Goal: Book appointment/travel/reservation

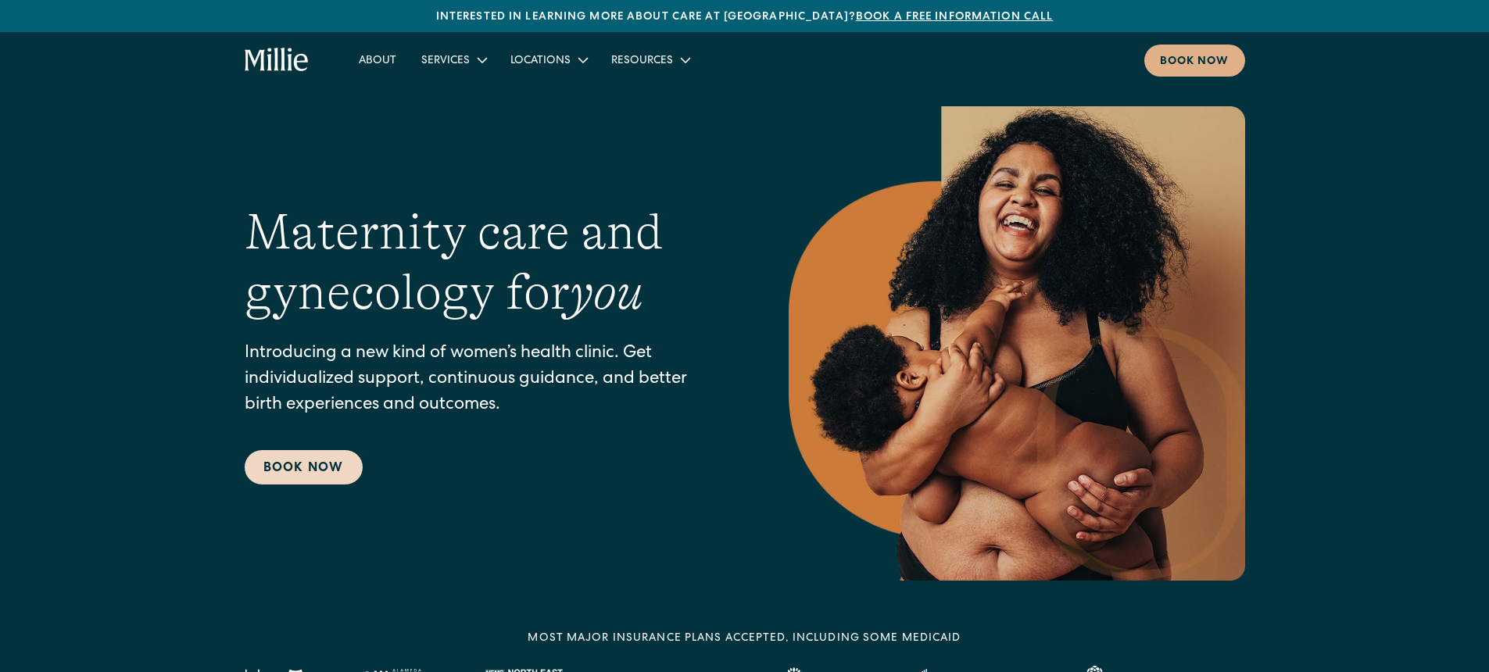
click at [312, 449] on div "Maternity care and gynecology for you Introducing a new kind of women’s health …" at bounding box center [486, 343] width 482 height 282
click at [309, 453] on link "Book Now" at bounding box center [304, 467] width 118 height 34
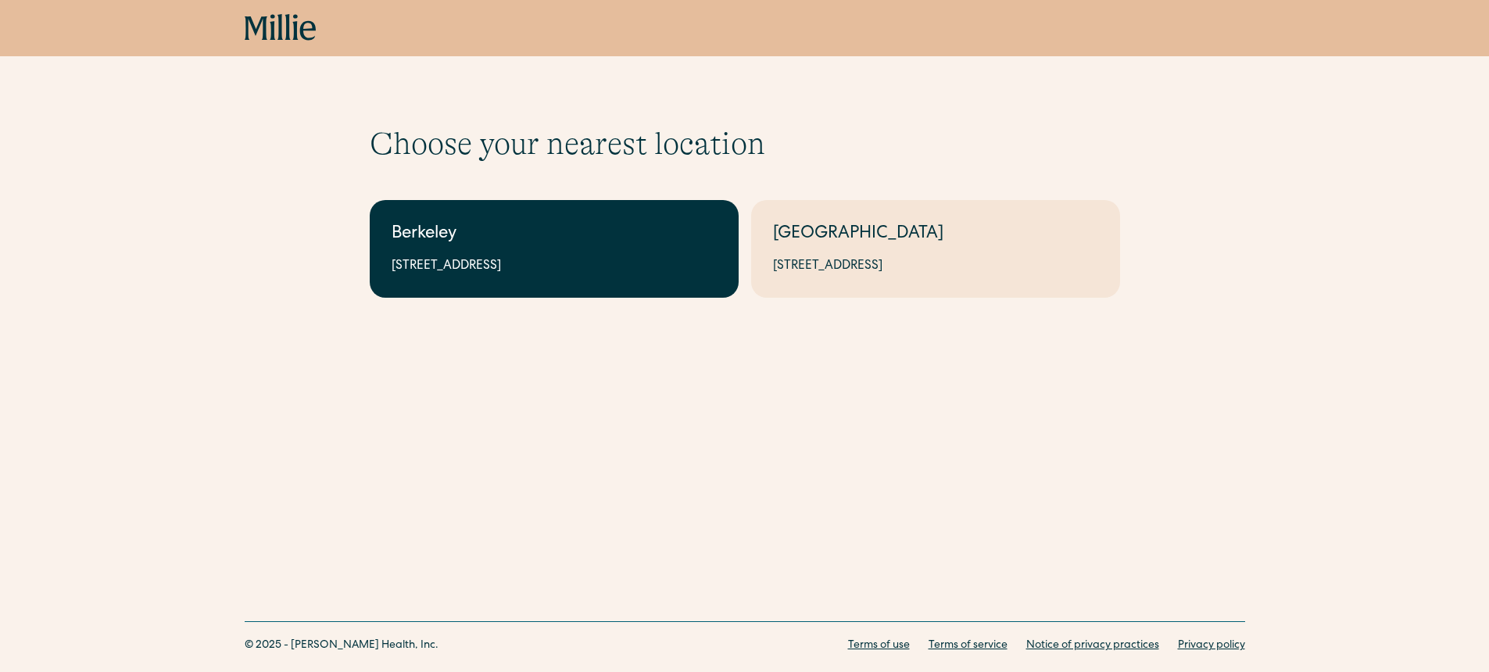
click at [497, 250] on link "Berkeley 2999 Regent St, Suite 524, Berkeley, CA 94705" at bounding box center [554, 249] width 369 height 98
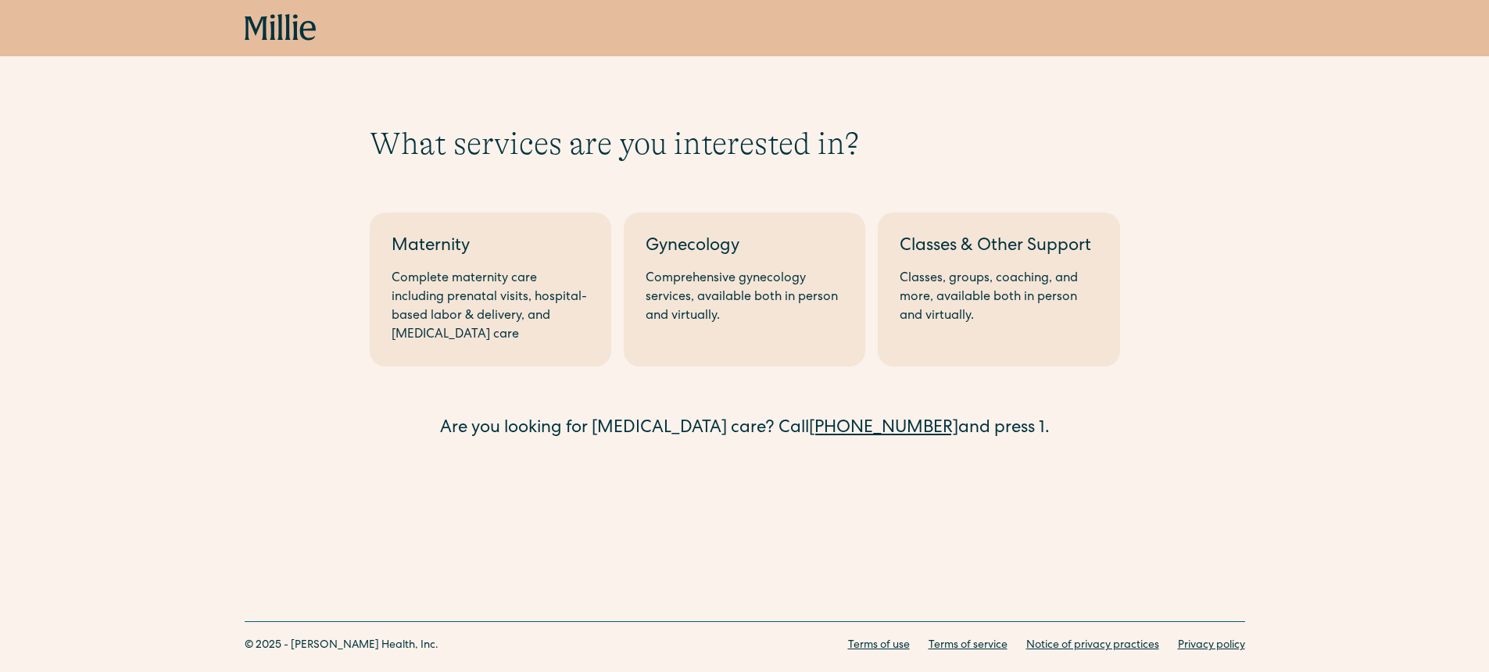
click at [269, 302] on div "What services are you interested in? Berkeley Maternity Complete maternity care…" at bounding box center [744, 283] width 1489 height 317
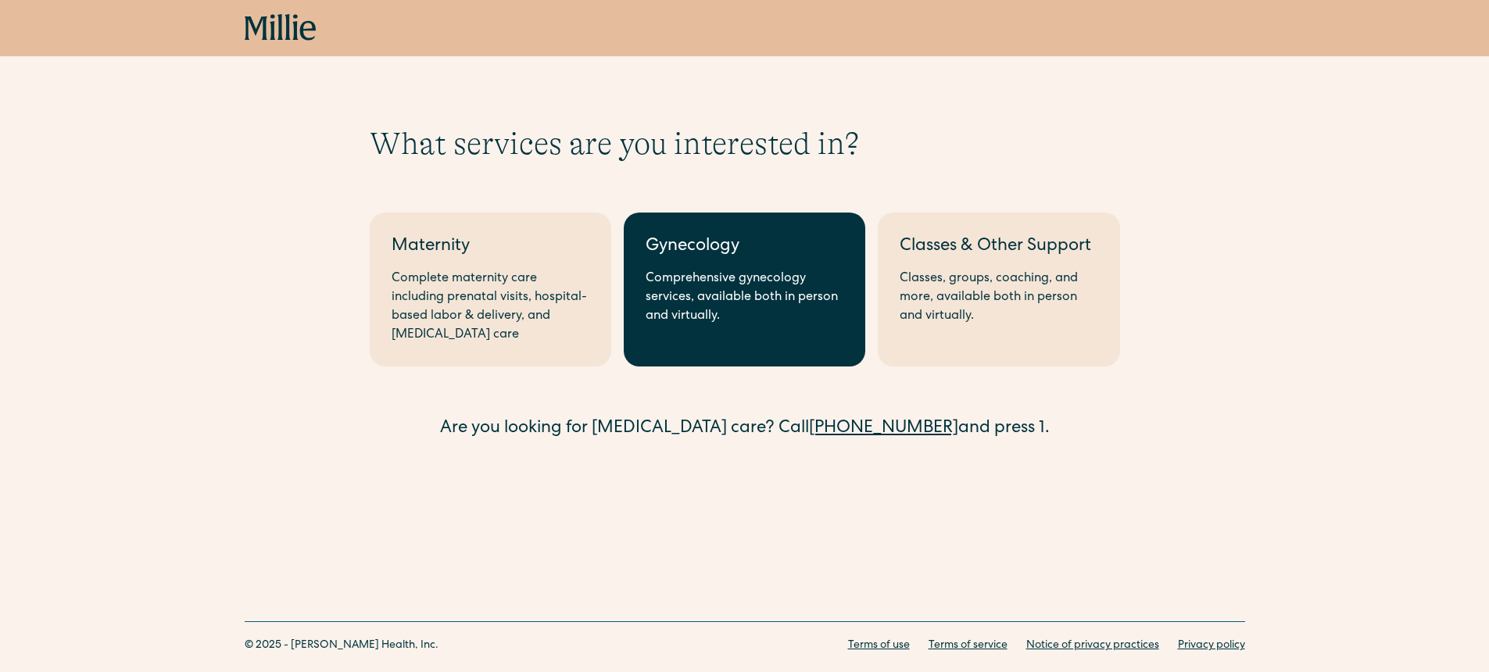
click at [847, 335] on link "Gynecology Comprehensive gynecology services, available both in person and virt…" at bounding box center [745, 290] width 242 height 154
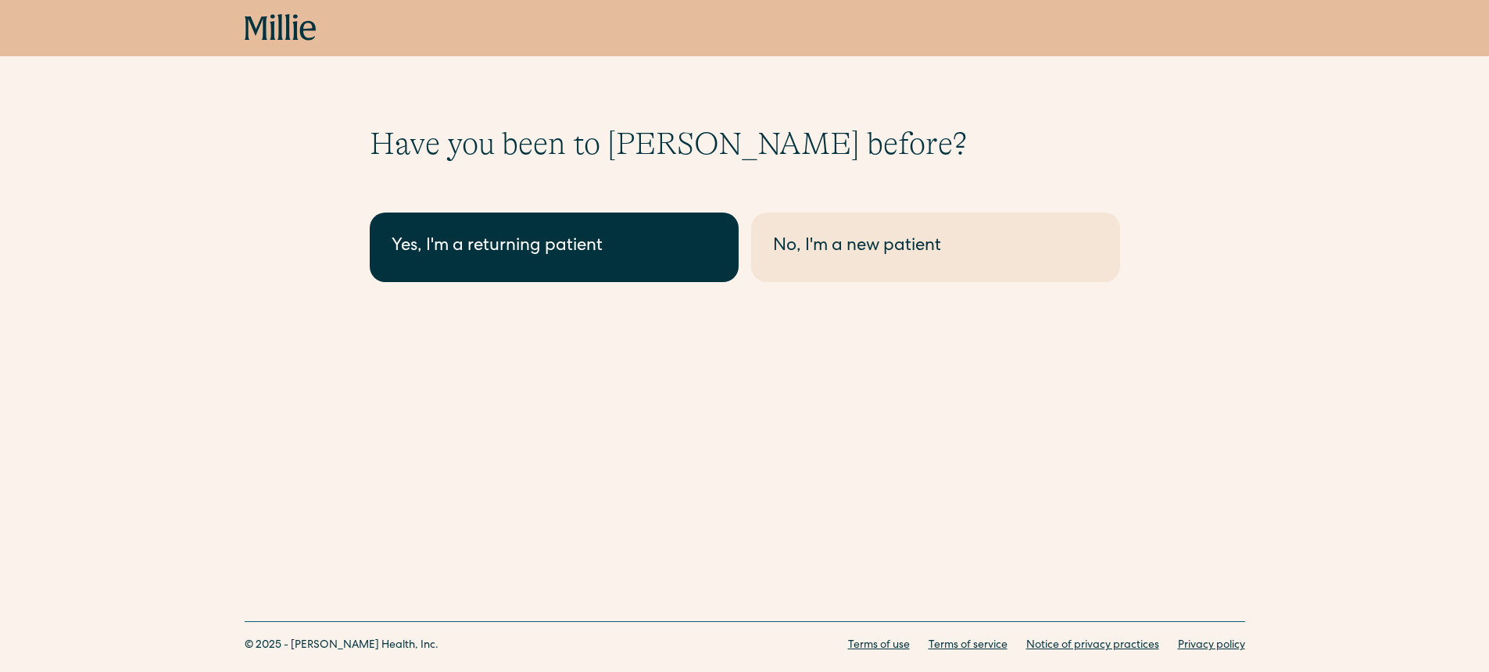
click at [618, 251] on div "Yes, I'm a returning patient" at bounding box center [554, 247] width 325 height 26
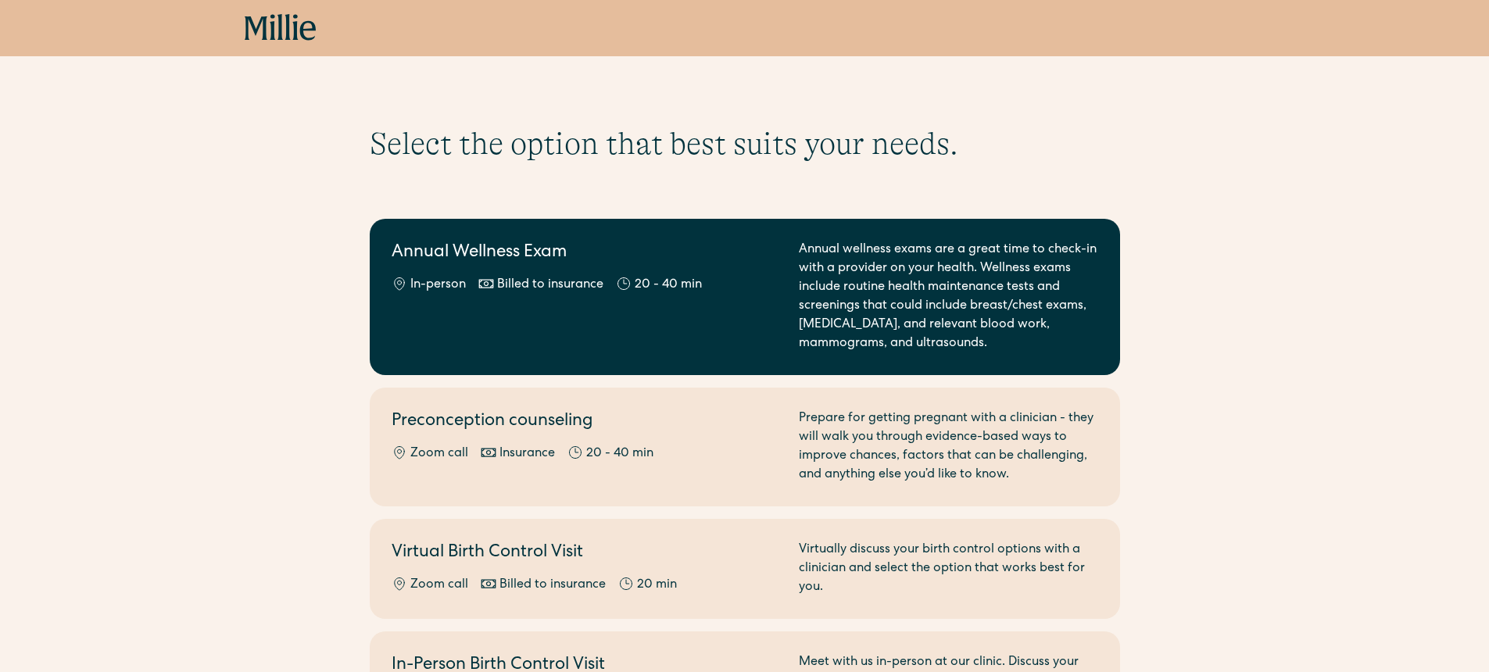
click at [497, 300] on div "Annual Wellness Exam In-person Billed to insurance 20 - 40 min" at bounding box center [586, 297] width 388 height 113
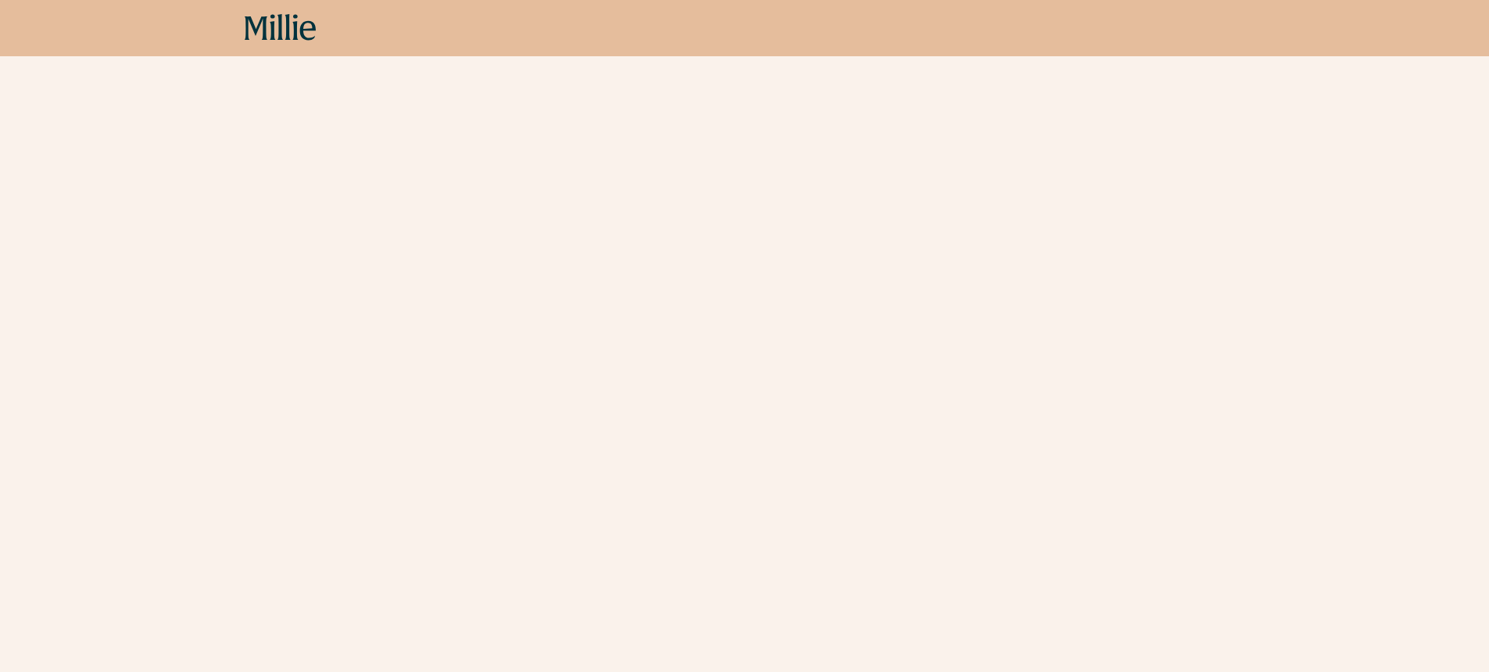
scroll to position [188, 0]
